Goal: Check status: Check status

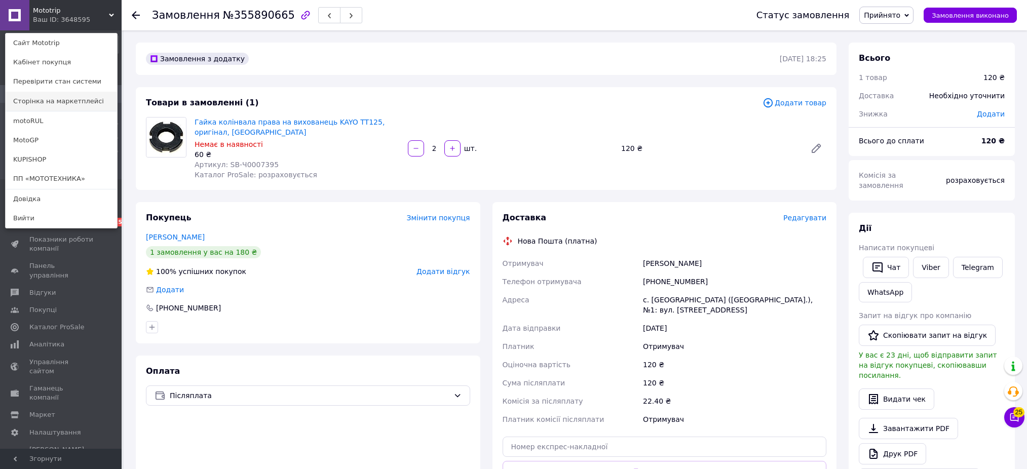
scroll to position [67, 0]
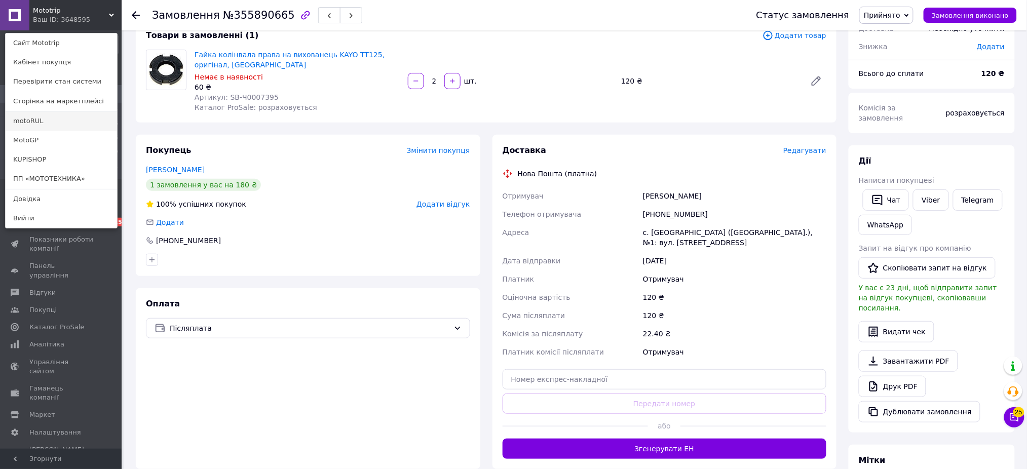
click at [61, 124] on link "motoRUL" at bounding box center [61, 120] width 111 height 19
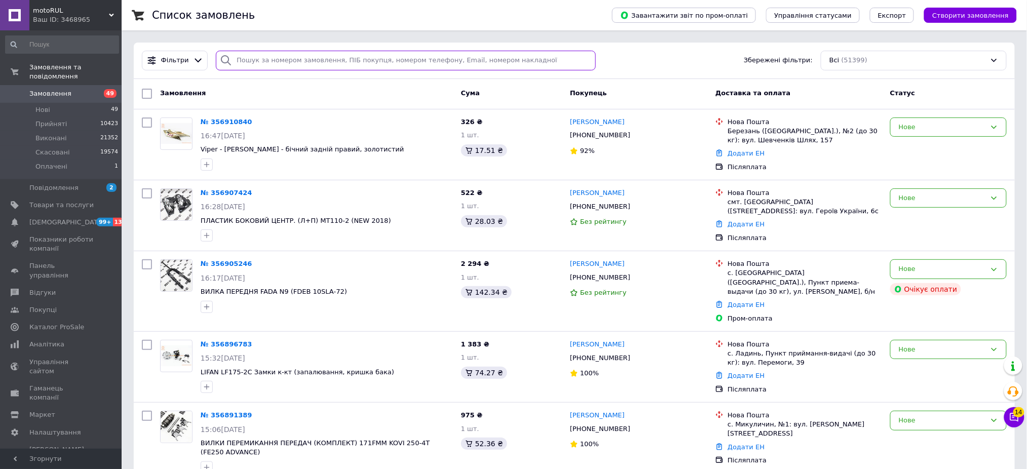
click at [298, 61] on input "search" at bounding box center [406, 61] width 380 height 20
paste input "Rul 356708996"
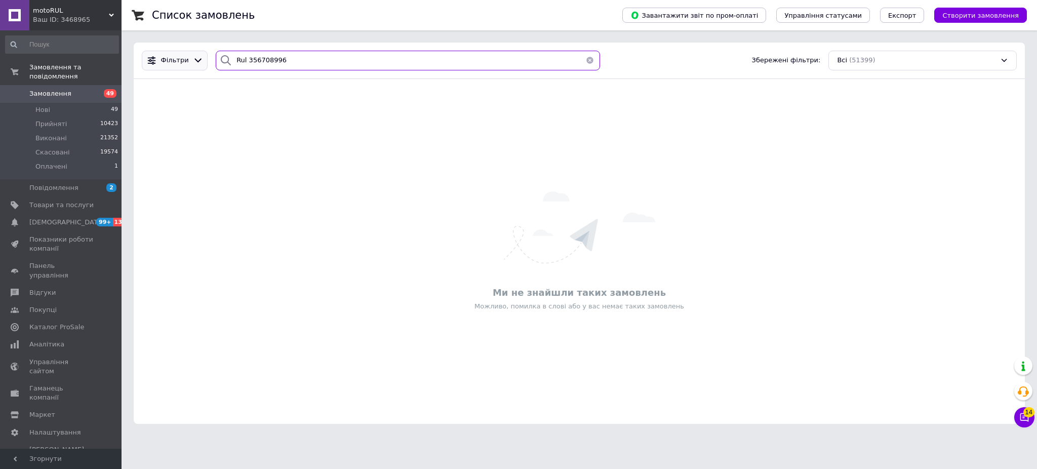
drag, startPoint x: 246, startPoint y: 62, endPoint x: 181, endPoint y: 52, distance: 66.0
click at [181, 52] on div "Фільтри Rul 356708996 Збережені фільтри: Всі (51399)" at bounding box center [579, 61] width 883 height 20
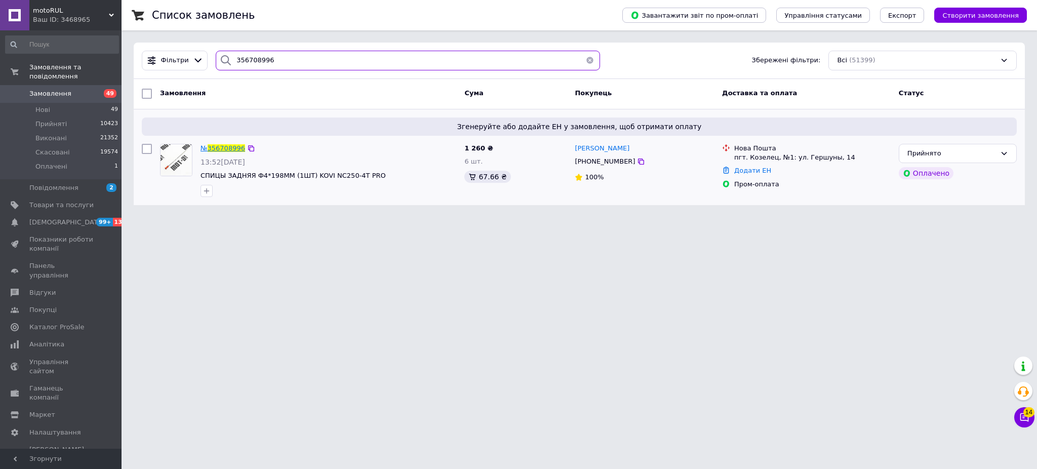
type input "356708996"
click at [232, 149] on span "356708996" at bounding box center [226, 148] width 37 height 8
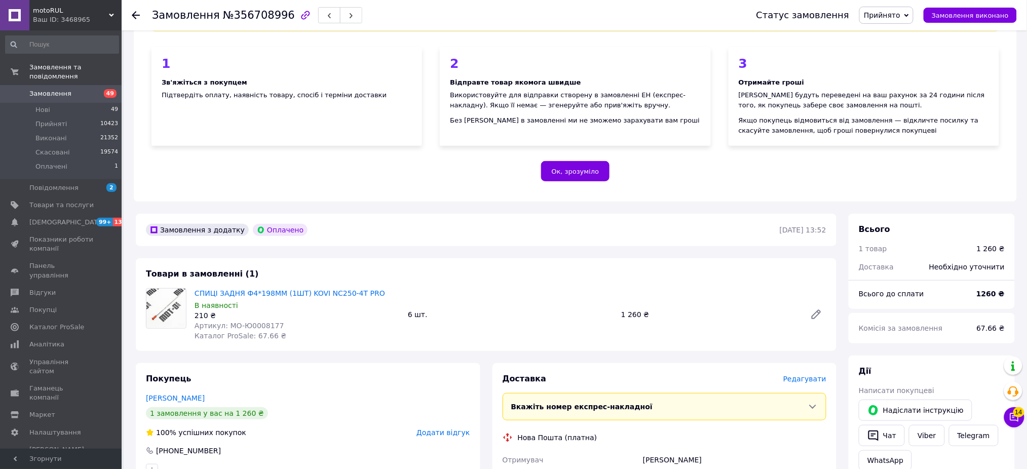
scroll to position [67, 0]
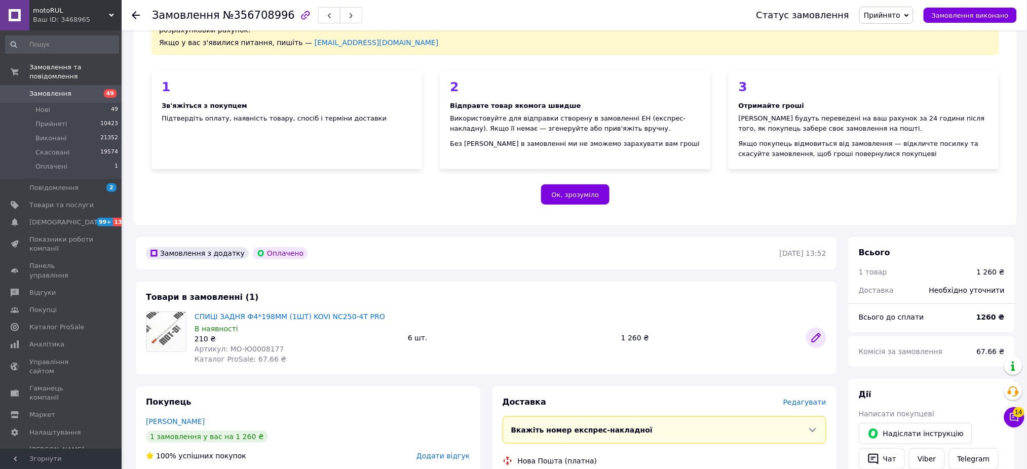
click at [815, 332] on icon at bounding box center [816, 338] width 12 height 12
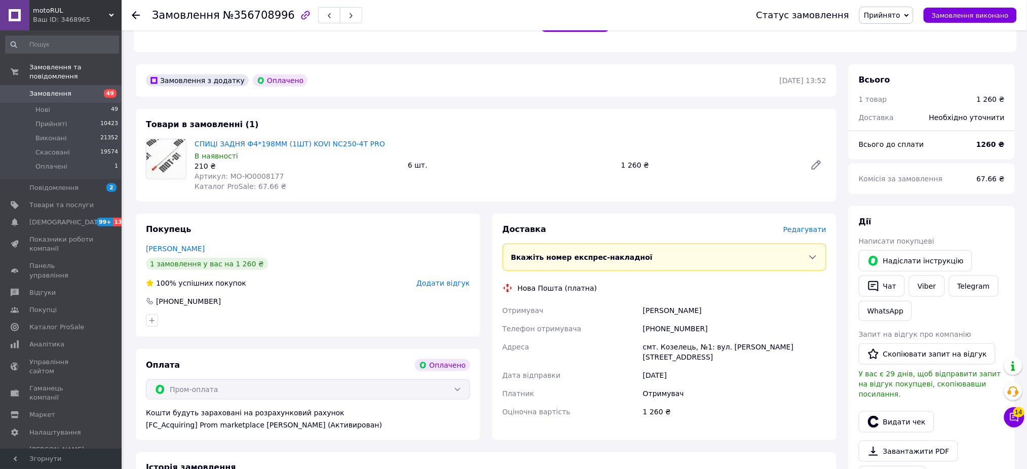
scroll to position [187, 0]
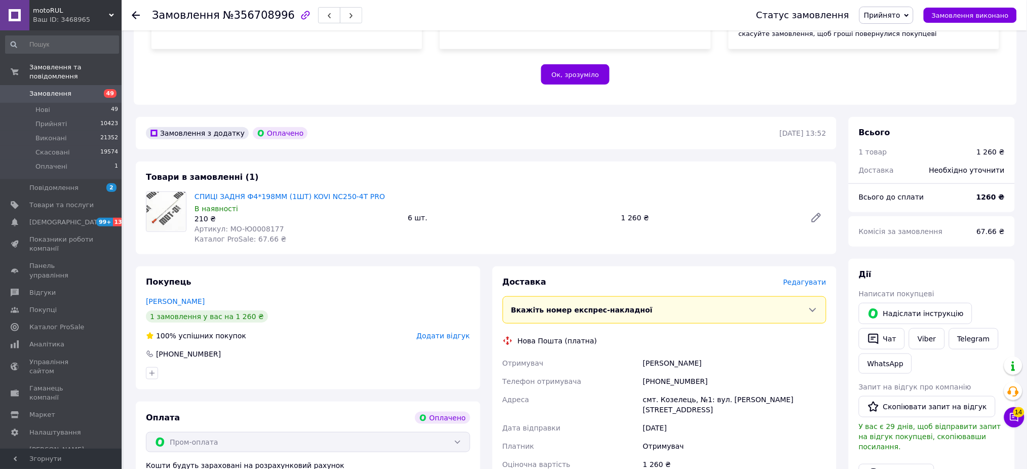
click at [483, 189] on div "СПИЦІ ЗАДНЯ Ф4*198ММ (1ШТ) KOVI NC250-4T PRO В наявності 210 ₴ Артикул: MO-Ю000…" at bounding box center [510, 217] width 640 height 57
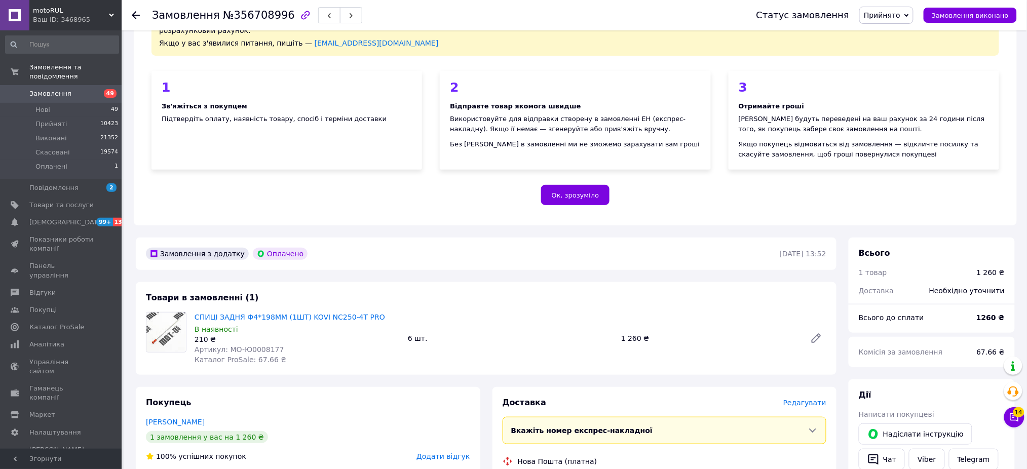
scroll to position [135, 0]
